Goal: Use online tool/utility: Utilize a website feature to perform a specific function

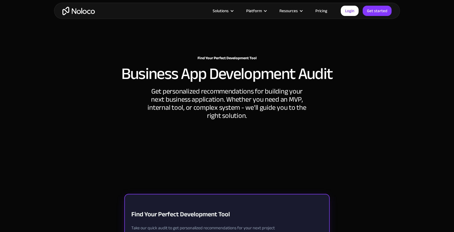
scroll to position [9, 0]
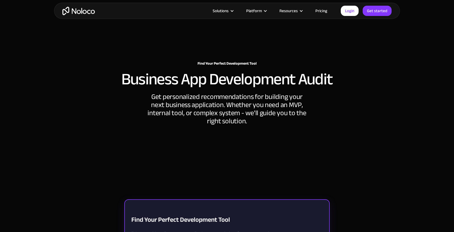
click at [199, 71] on h2 "Business App Development Audit" at bounding box center [227, 79] width 212 height 16
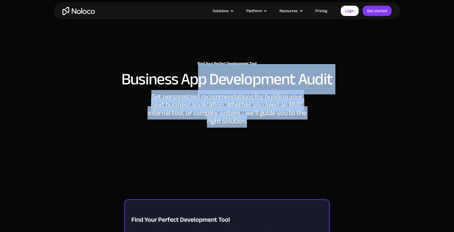
drag, startPoint x: 197, startPoint y: 64, endPoint x: 255, endPoint y: 121, distance: 80.7
click at [255, 121] on div "Find Your Perfect Development Tool Business App Development Audit Get personali…" at bounding box center [227, 85] width 346 height 80
copy div "p Development Audit Get personalized recommendations for building your next bus…"
click at [194, 71] on h2 "Business App Development Audit" at bounding box center [227, 79] width 212 height 16
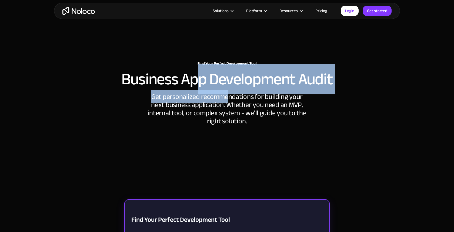
drag, startPoint x: 197, startPoint y: 65, endPoint x: 217, endPoint y: 81, distance: 25.2
click at [226, 90] on div "Find Your Perfect Development Tool Business App Development Audit Get personali…" at bounding box center [227, 85] width 346 height 80
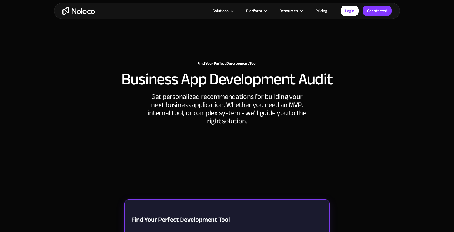
drag, startPoint x: 242, startPoint y: 109, endPoint x: 245, endPoint y: 113, distance: 4.7
click at [243, 110] on div "Get personalized recommendations for building your next business application. W…" at bounding box center [227, 109] width 162 height 32
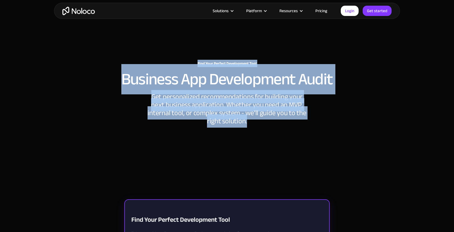
drag, startPoint x: 246, startPoint y: 120, endPoint x: 194, endPoint y: 50, distance: 87.8
click at [194, 50] on div "Find Your Perfect Development Tool Business App Development Audit Get personali…" at bounding box center [227, 85] width 346 height 80
copy div "Find Your Perfect Development Tool Business App Development Audit Get personali…"
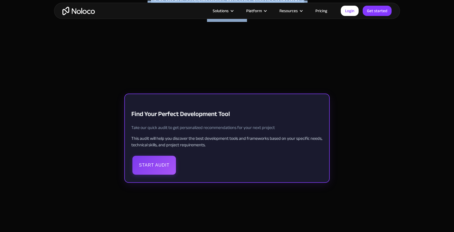
scroll to position [116, 0]
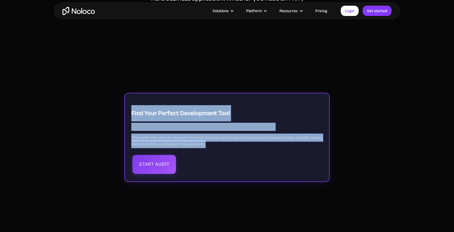
drag, startPoint x: 132, startPoint y: 113, endPoint x: 207, endPoint y: 143, distance: 81.5
click at [207, 143] on div "Find Your Perfect Development Tool Take our quick audit to get personalized rec…" at bounding box center [227, 137] width 206 height 89
copy div "Find Your Perfect Development Tool Take our quick audit to get personalized rec…"
click at [389, 101] on div "Development Tool Audit Find Your Perfect Development Tool Take our quick audit …" at bounding box center [227, 174] width 454 height 232
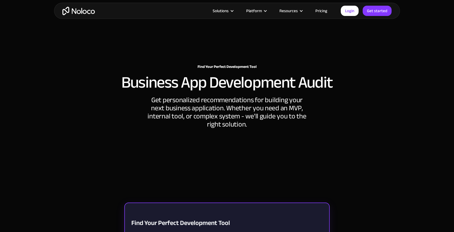
scroll to position [0, 0]
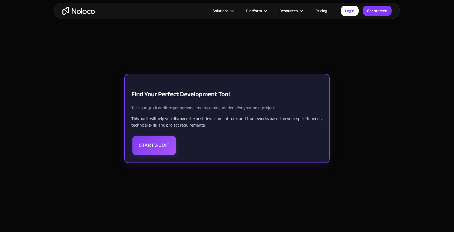
click at [166, 145] on button "Start Audit" at bounding box center [155, 145] width 44 height 19
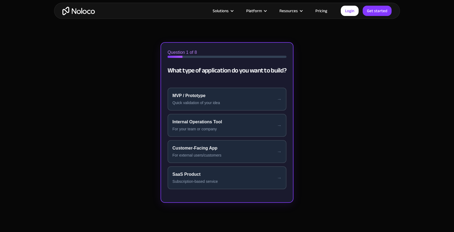
scroll to position [165, 0]
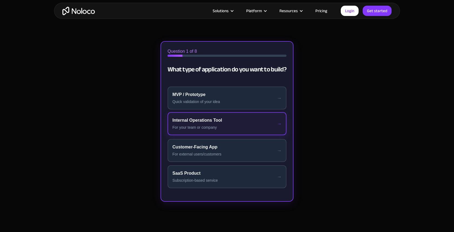
click at [236, 125] on div "For your team or company" at bounding box center [227, 128] width 109 height 6
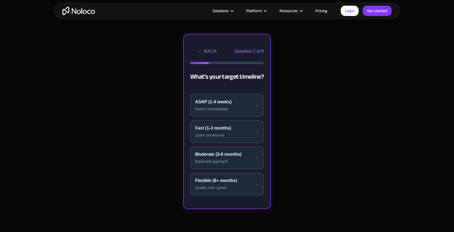
scroll to position [165, 0]
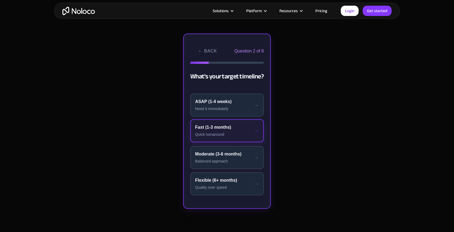
click at [222, 131] on button "Fast (1-3 months) Quick turnaround" at bounding box center [227, 130] width 74 height 23
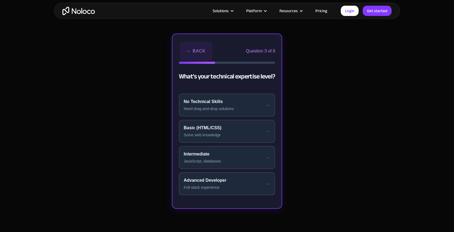
click at [197, 50] on button "← Back" at bounding box center [196, 51] width 32 height 19
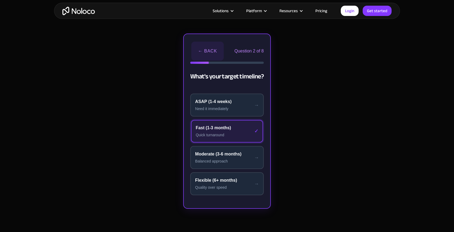
click at [197, 50] on button "← Back" at bounding box center [208, 51] width 32 height 19
